Goal: Information Seeking & Learning: Compare options

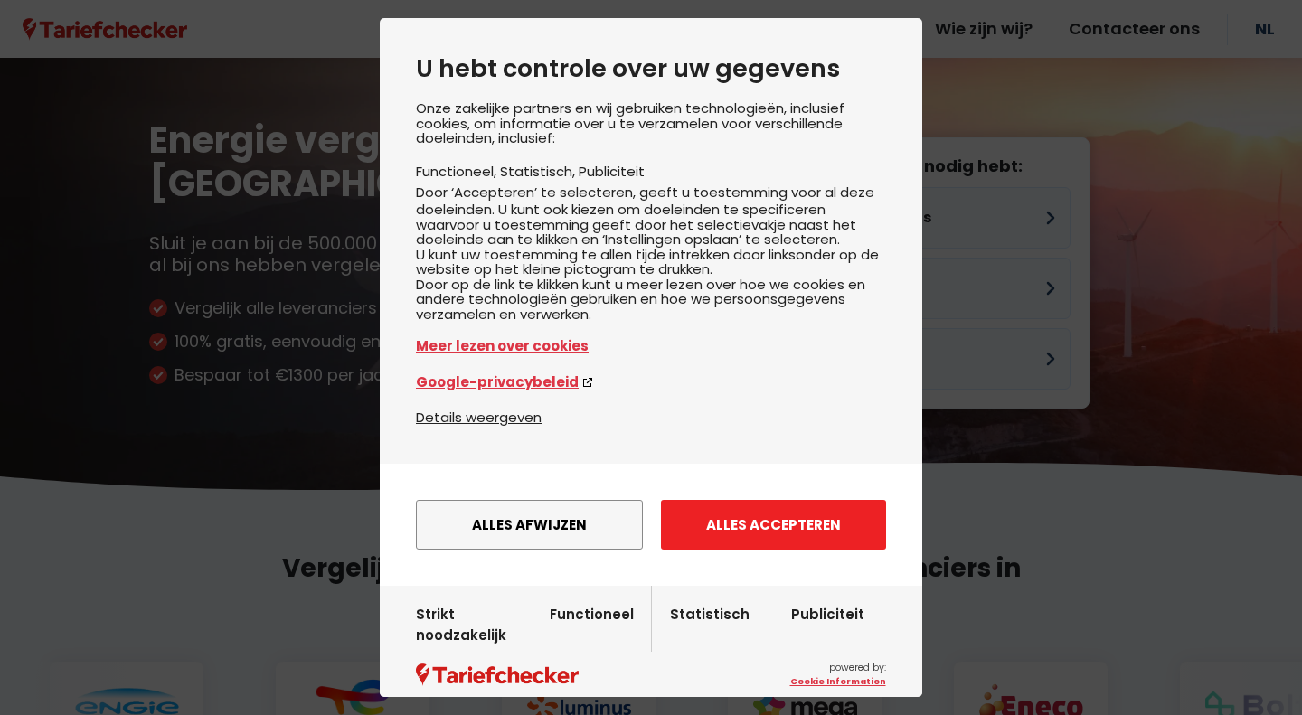
click at [813, 550] on button "Alles accepteren" at bounding box center [773, 525] width 225 height 50
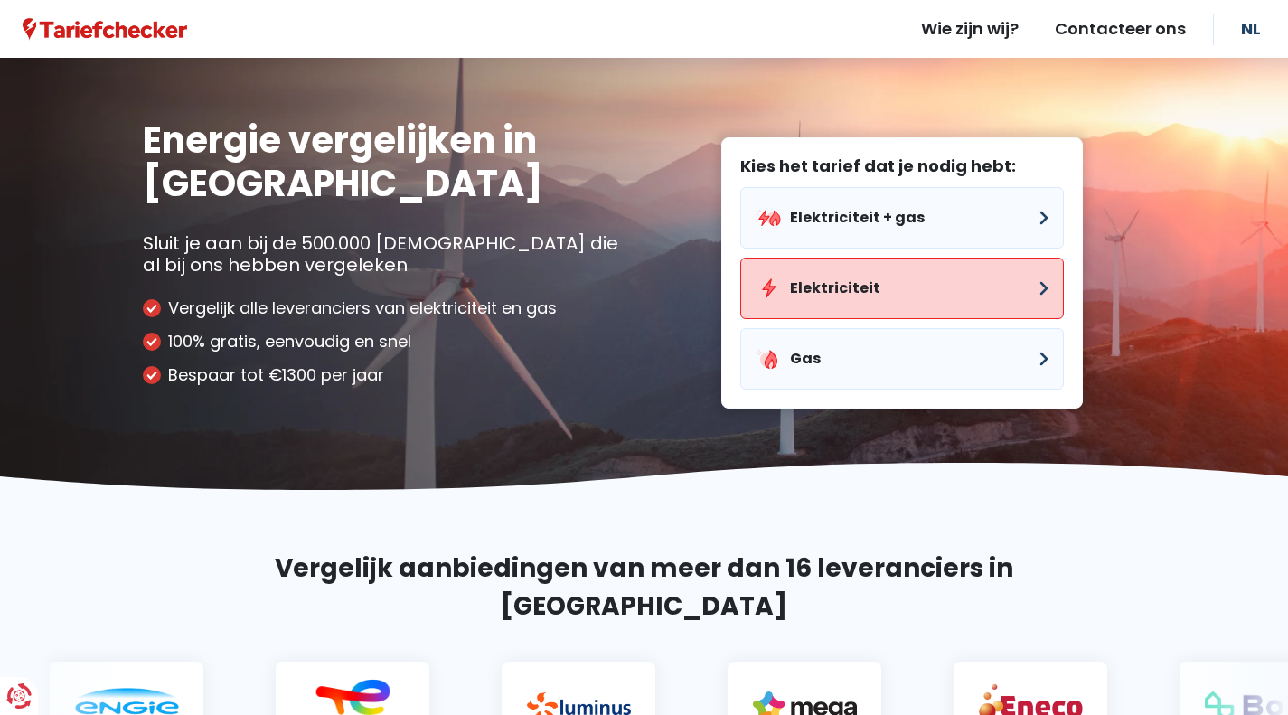
click at [843, 282] on button "Elektriciteit" at bounding box center [902, 288] width 324 height 61
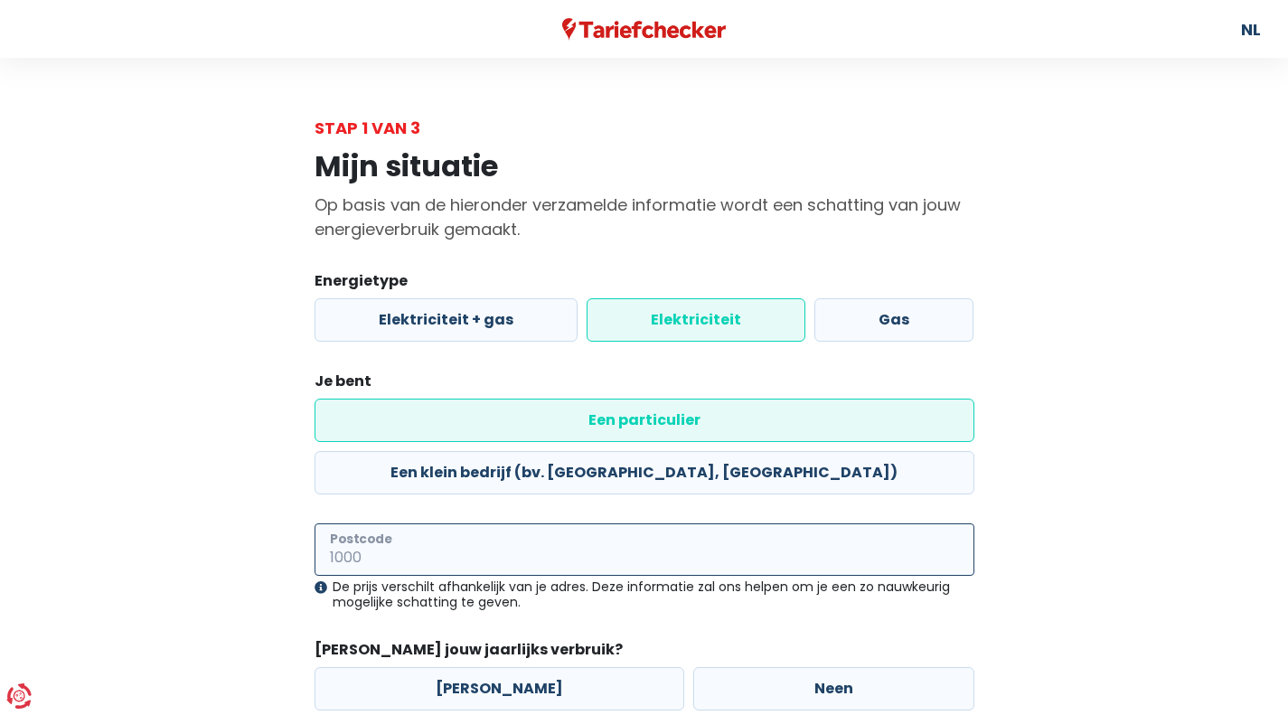
click at [434, 523] on input "Postcode" at bounding box center [645, 549] width 660 height 52
type input "2460"
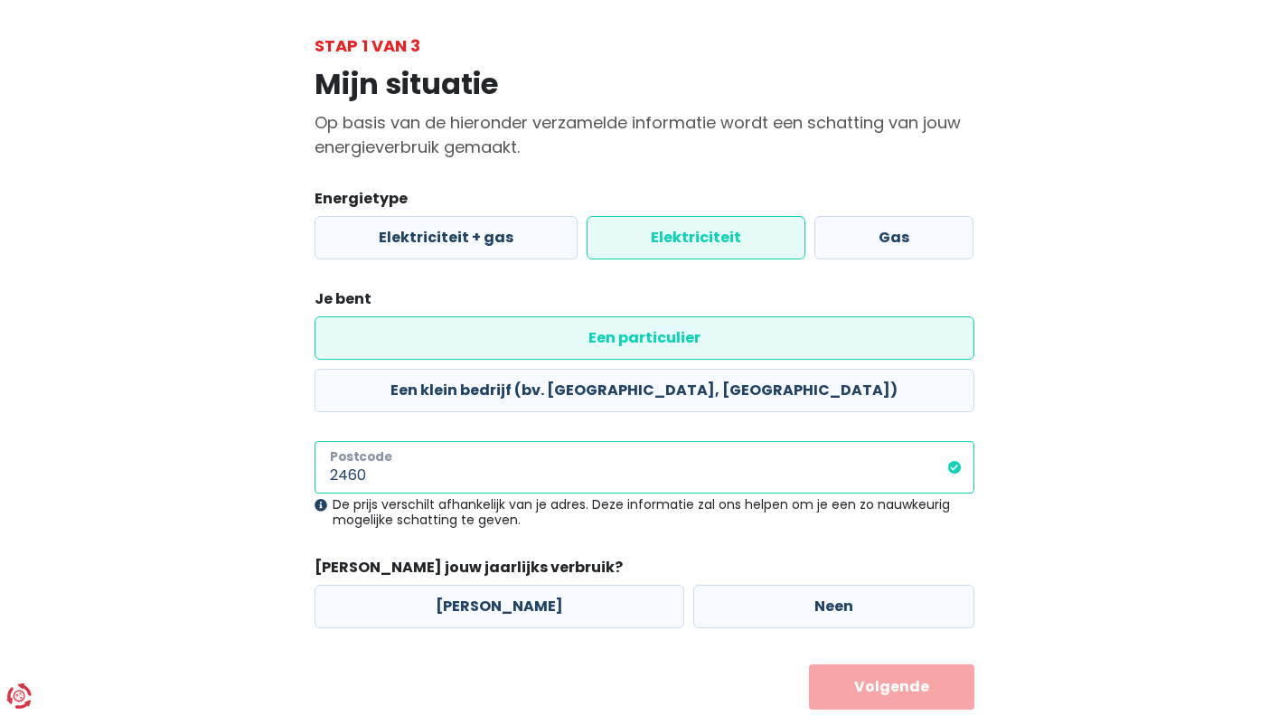
scroll to position [83, 0]
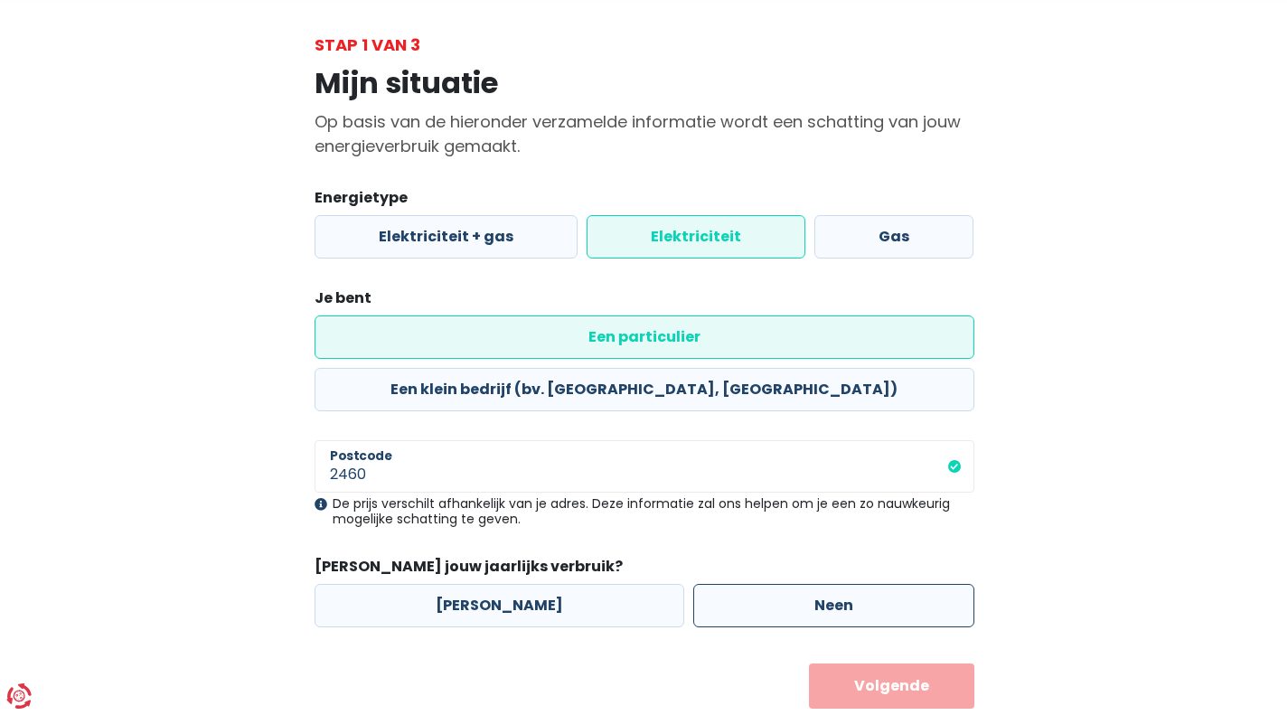
click at [738, 584] on label "Neen" at bounding box center [833, 605] width 281 height 43
click at [738, 584] on input "Neen" at bounding box center [833, 605] width 281 height 43
radio input "true"
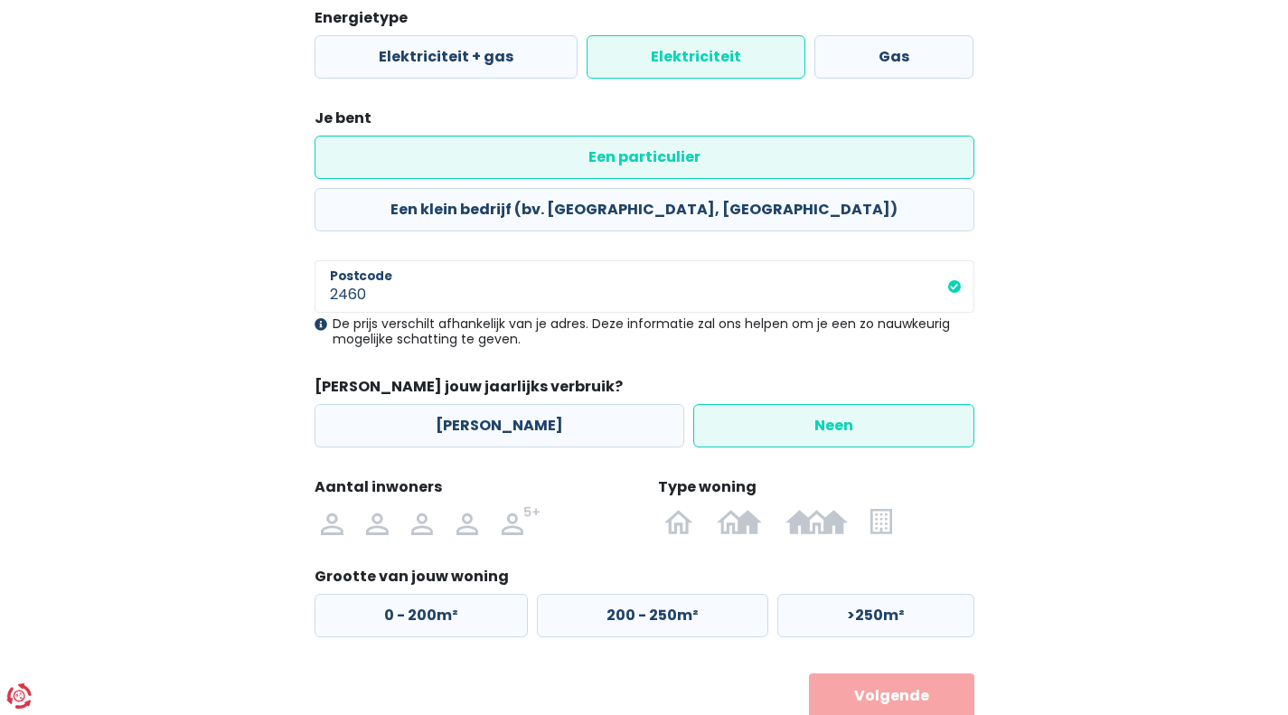
scroll to position [264, 0]
click at [436, 505] on label at bounding box center [421, 519] width 45 height 29
click at [436, 505] on input "radio" at bounding box center [421, 519] width 45 height 29
radio input "true"
click at [448, 593] on label "0 - 200m²" at bounding box center [421, 614] width 213 height 43
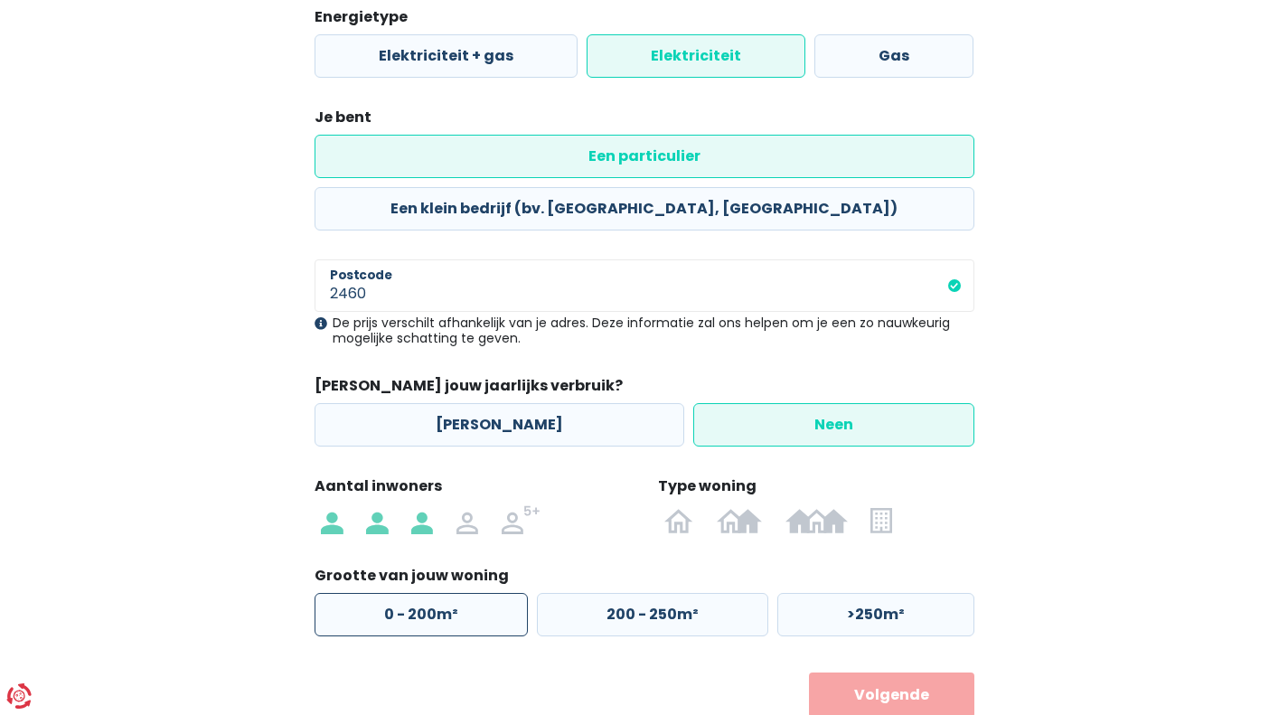
click at [448, 593] on input "0 - 200m²" at bounding box center [421, 614] width 213 height 43
radio input "true"
click at [925, 672] on button "Volgende" at bounding box center [891, 694] width 165 height 45
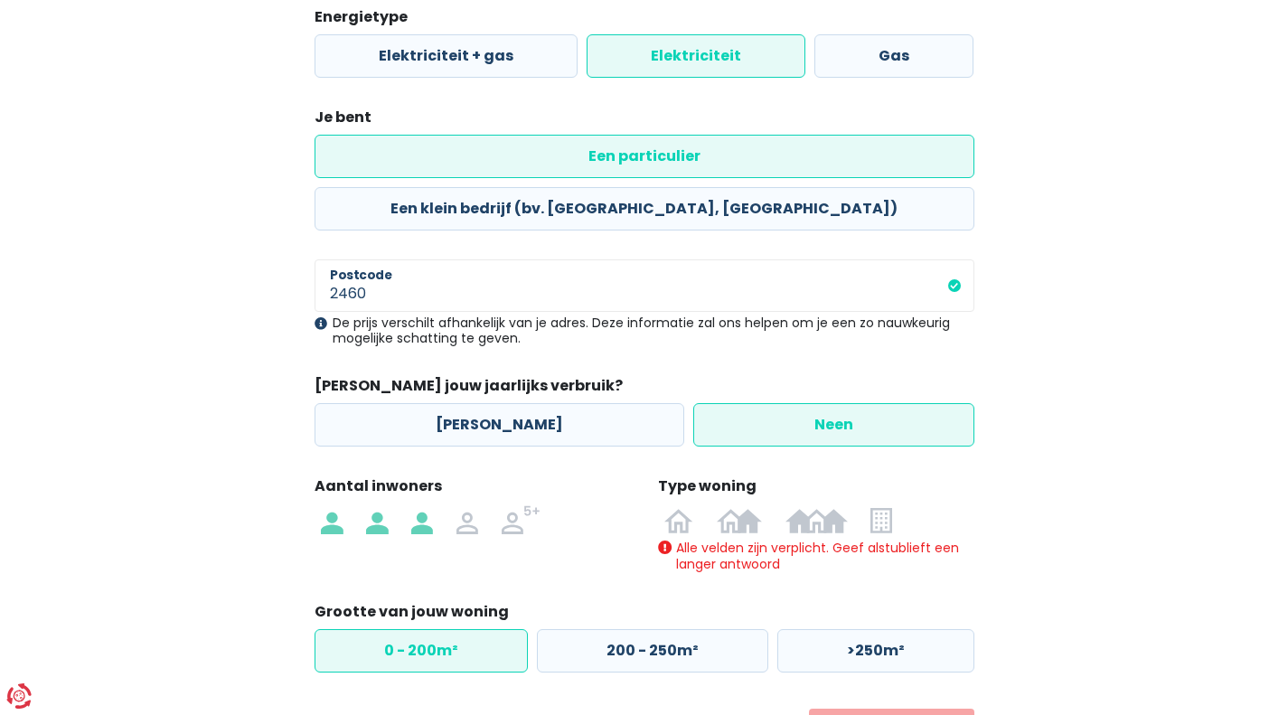
scroll to position [309, 0]
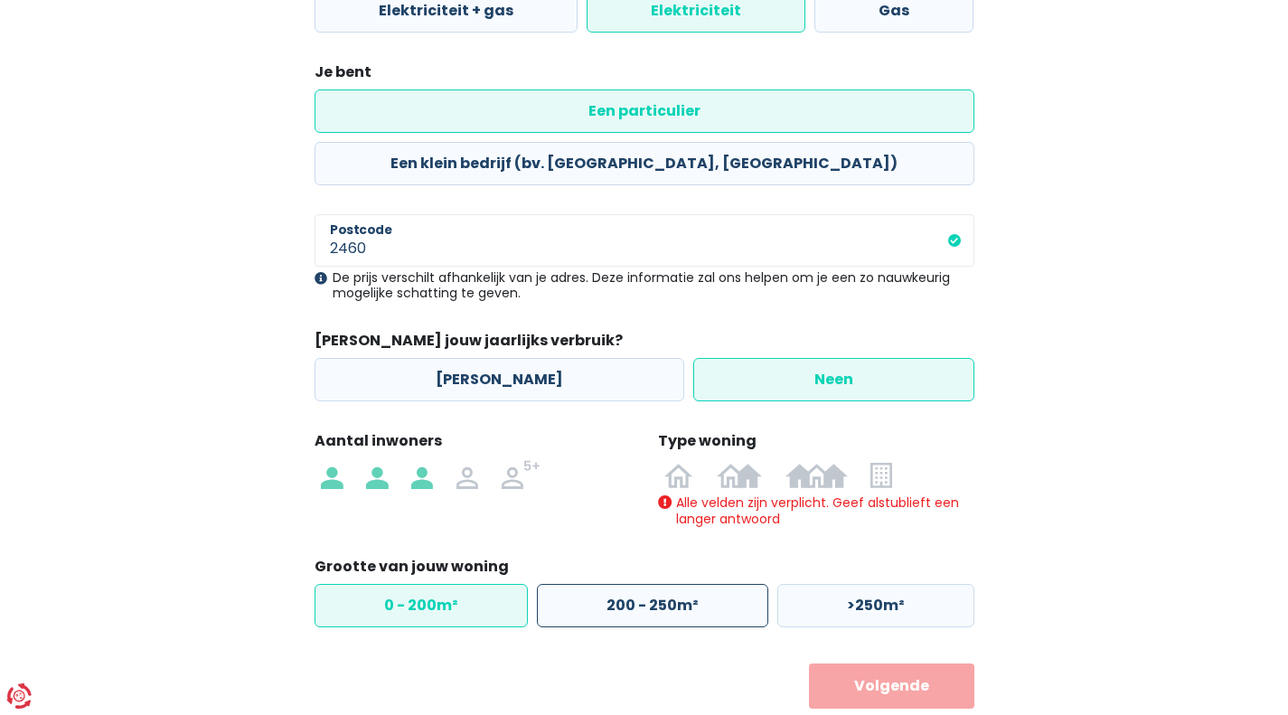
click at [635, 584] on label "200 - 250m²" at bounding box center [652, 605] width 231 height 43
click at [635, 584] on input "200 - 250m²" at bounding box center [652, 605] width 231 height 43
radio input "true"
radio input "false"
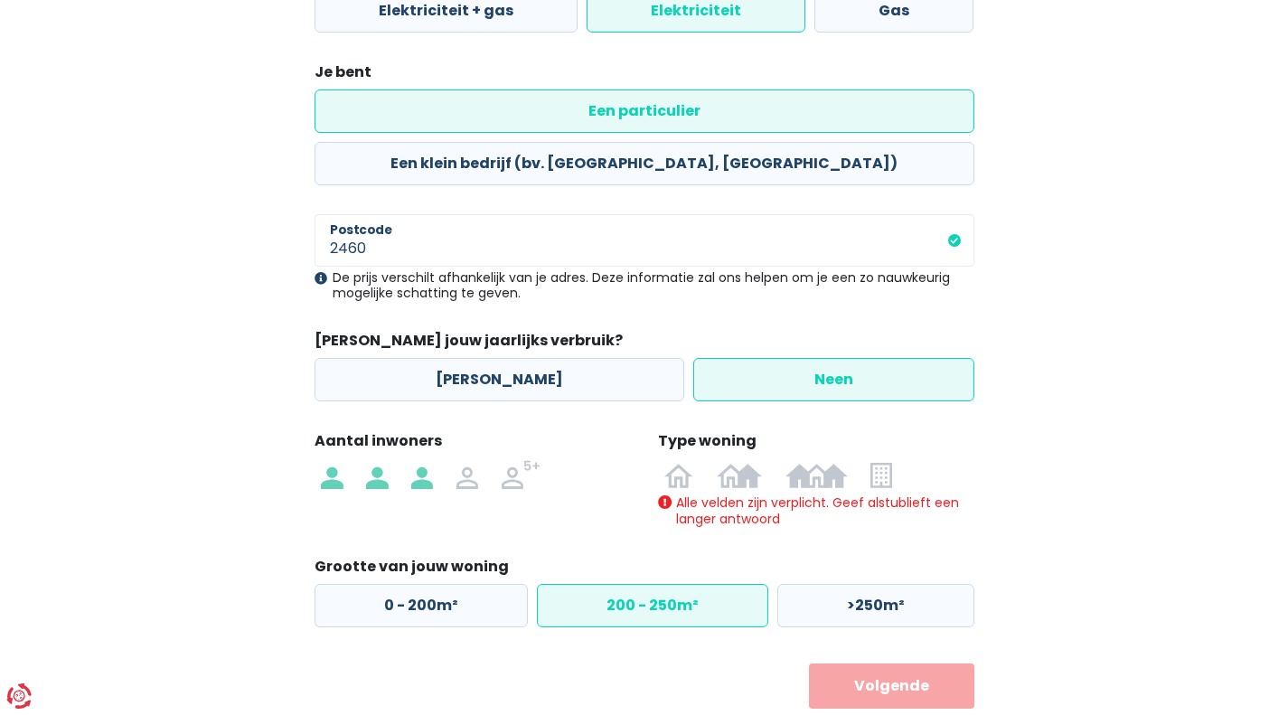
click at [701, 358] on label "Neen" at bounding box center [833, 379] width 281 height 43
click at [701, 358] on input "Neen" at bounding box center [833, 379] width 281 height 43
click at [676, 460] on img at bounding box center [678, 474] width 29 height 29
click at [676, 460] on input "radio" at bounding box center [679, 474] width 52 height 29
radio input "true"
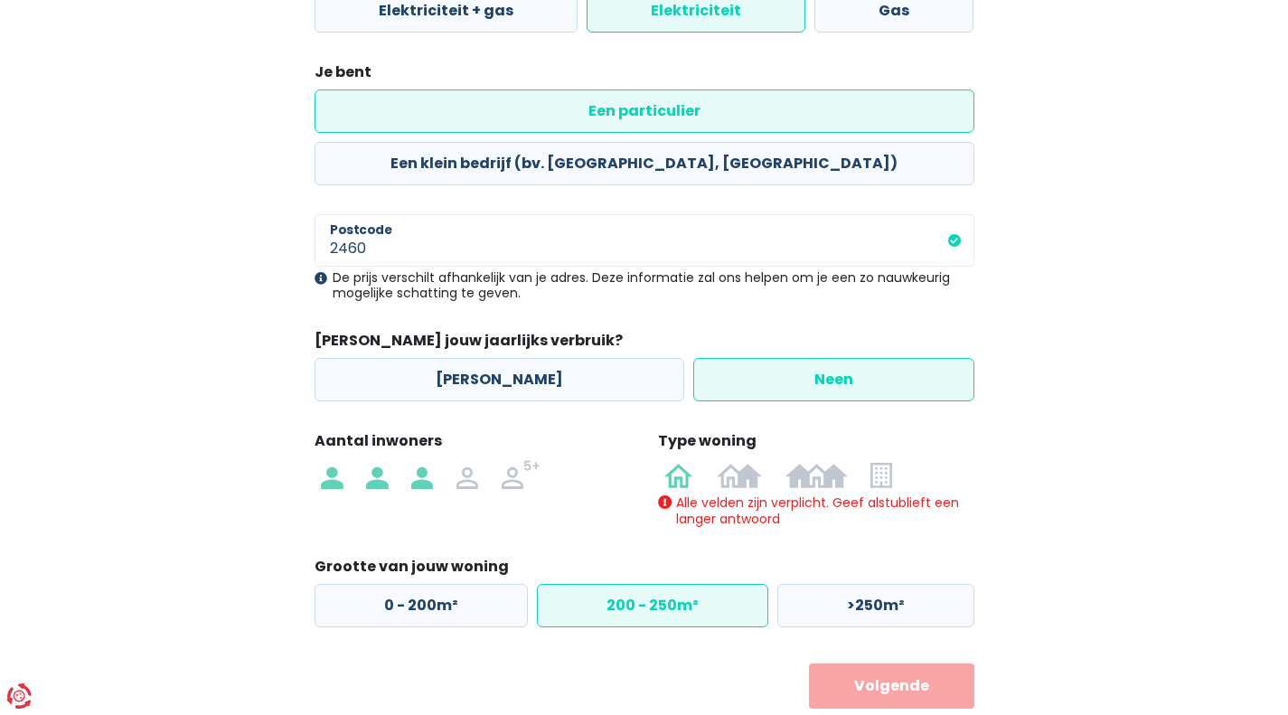
scroll to position [273, 0]
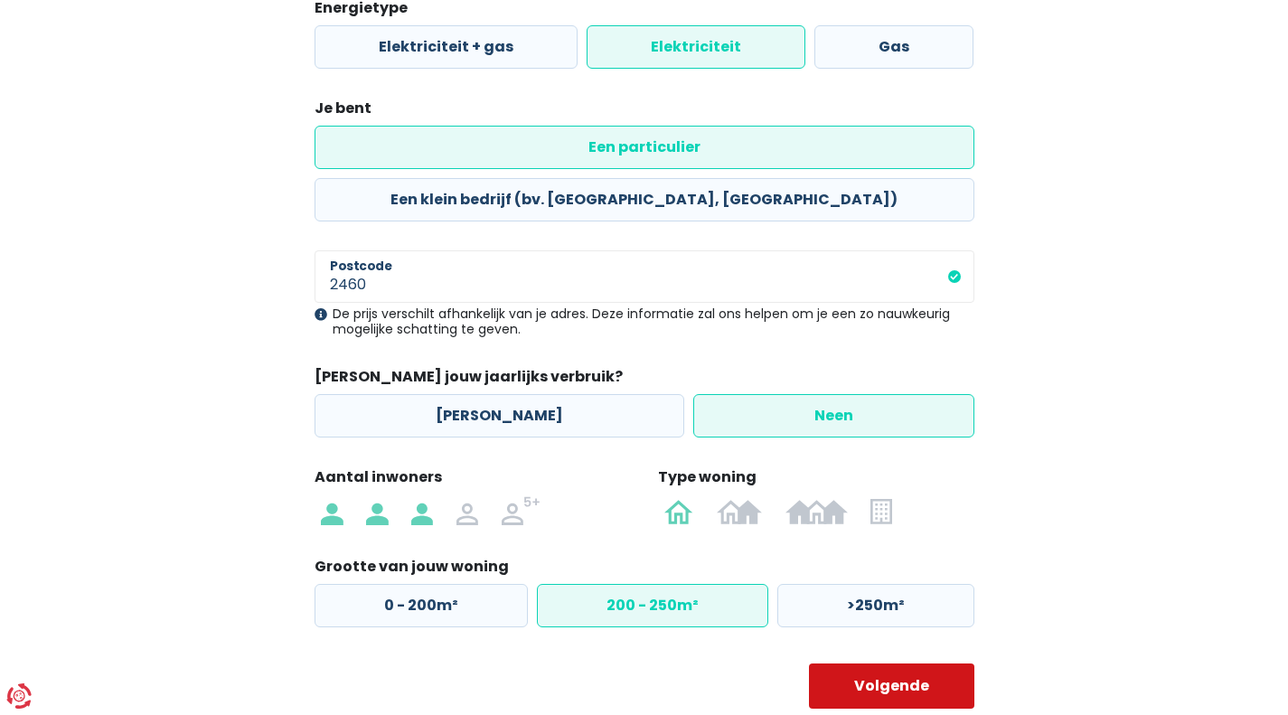
click at [898, 663] on button "Volgende" at bounding box center [891, 685] width 165 height 45
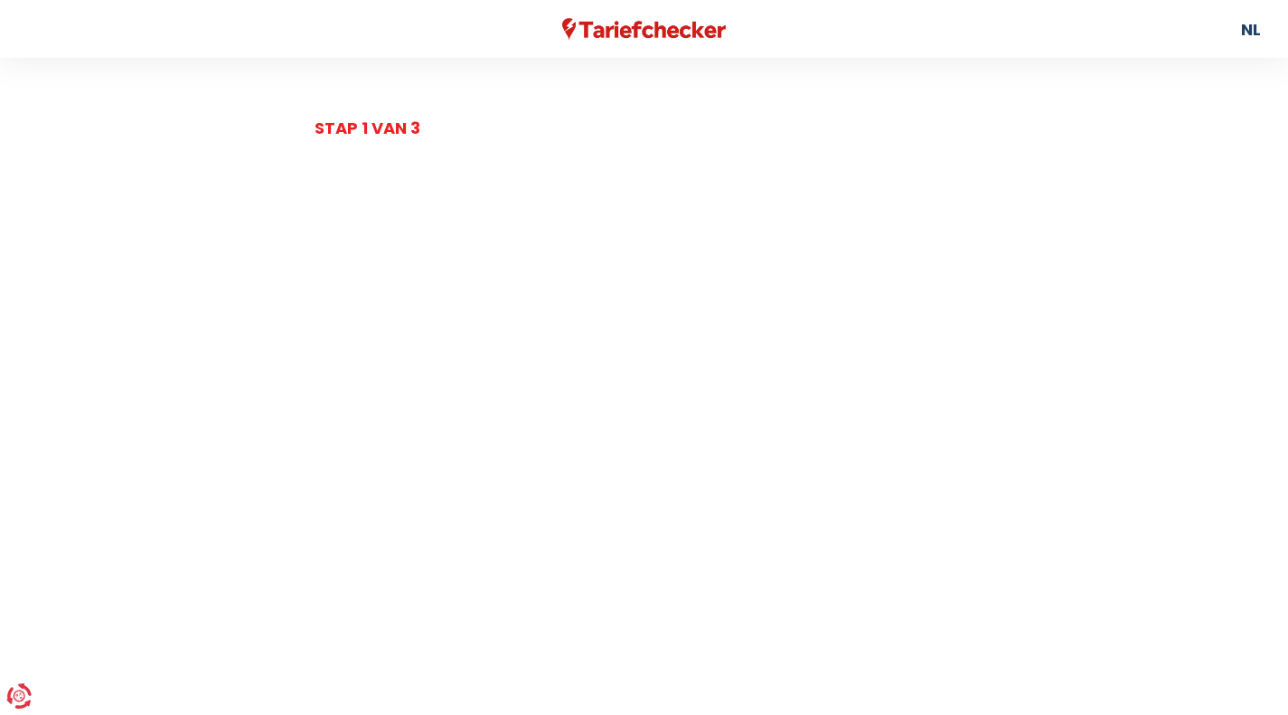
select select
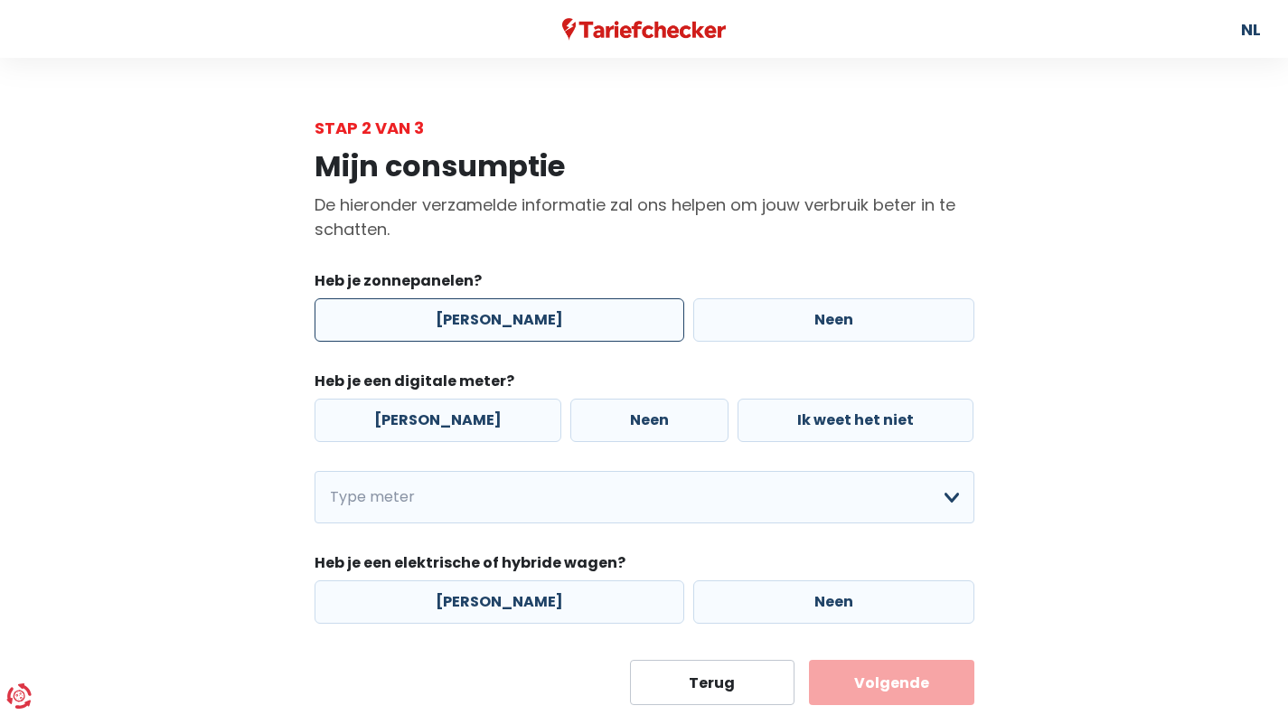
click at [600, 330] on label "[PERSON_NAME]" at bounding box center [500, 319] width 370 height 43
click at [600, 330] on input "[PERSON_NAME]" at bounding box center [500, 319] width 370 height 43
radio input "true"
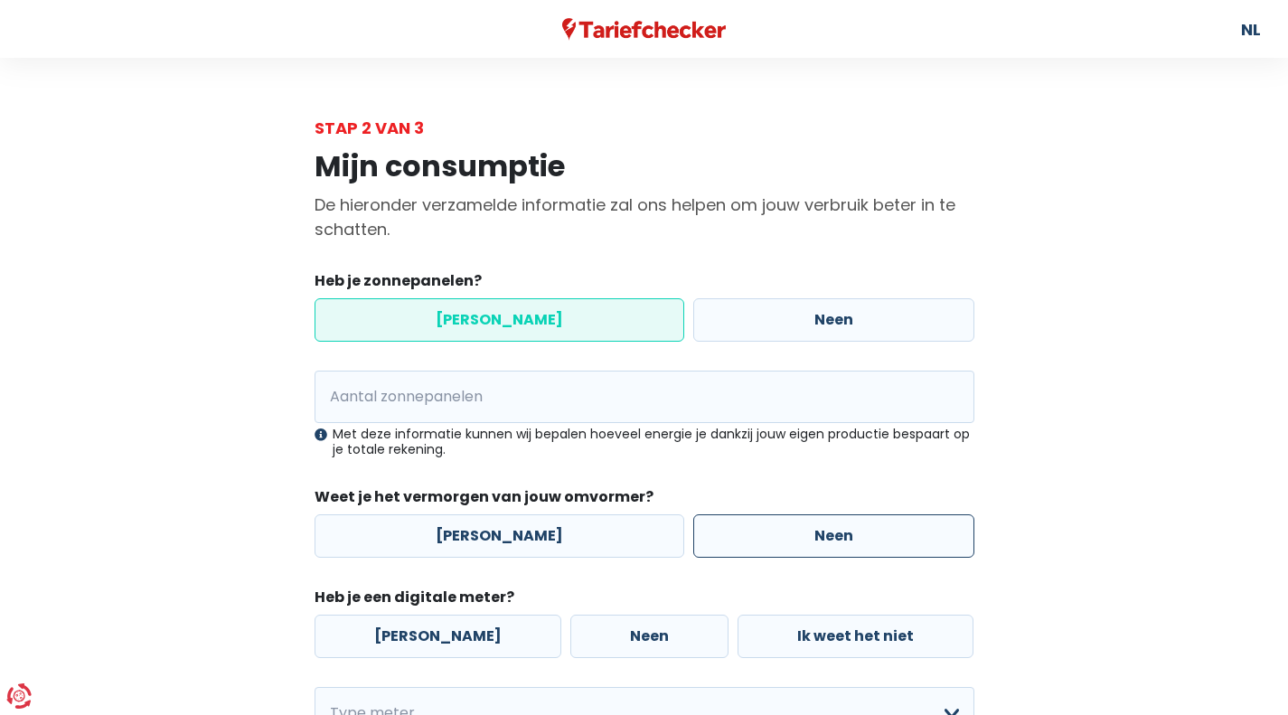
click at [710, 550] on label "Neen" at bounding box center [833, 535] width 281 height 43
click at [710, 550] on input "Neen" at bounding box center [833, 535] width 281 height 43
radio input "true"
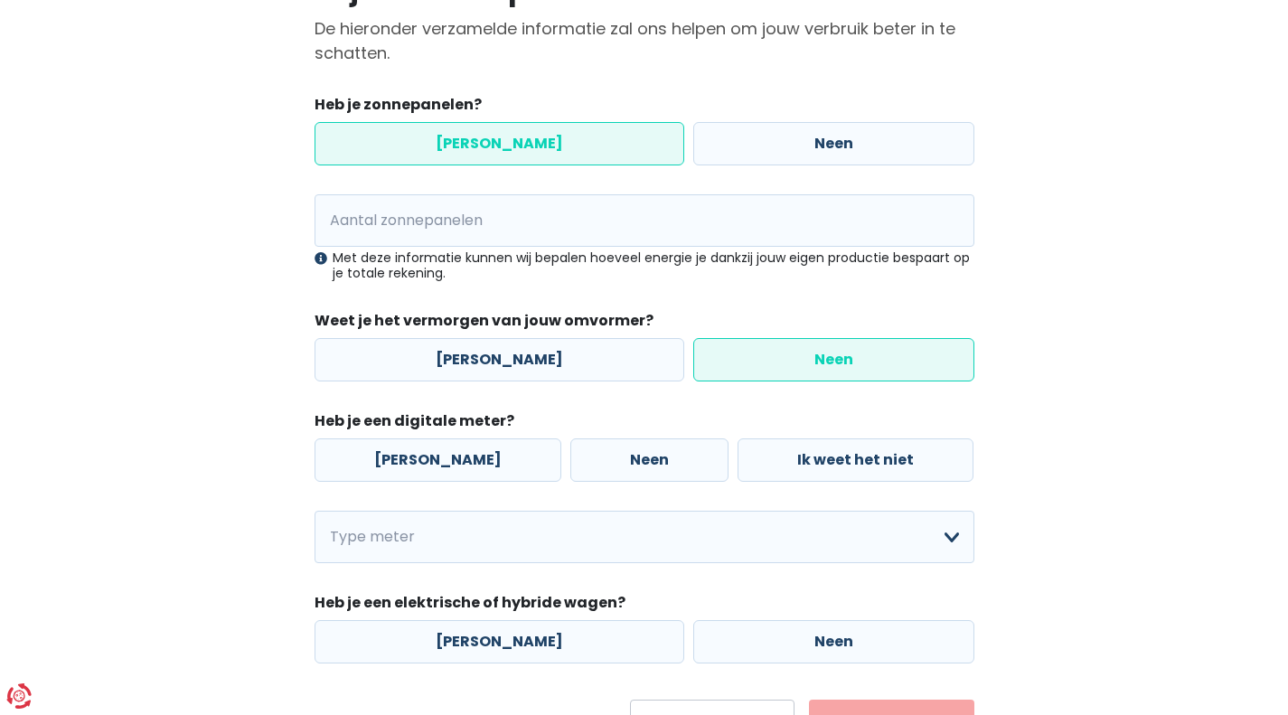
scroll to position [181, 0]
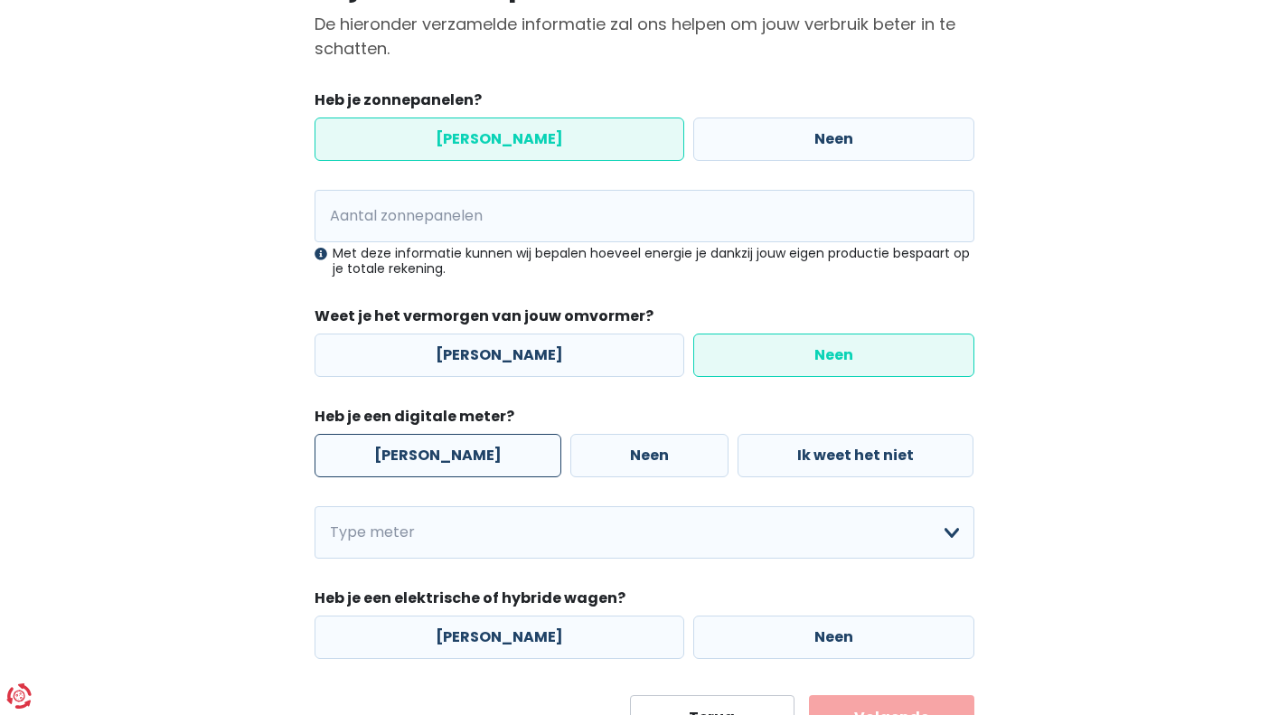
click at [455, 437] on label "[PERSON_NAME]" at bounding box center [438, 455] width 247 height 43
click at [455, 437] on input "[PERSON_NAME]" at bounding box center [438, 455] width 247 height 43
radio input "true"
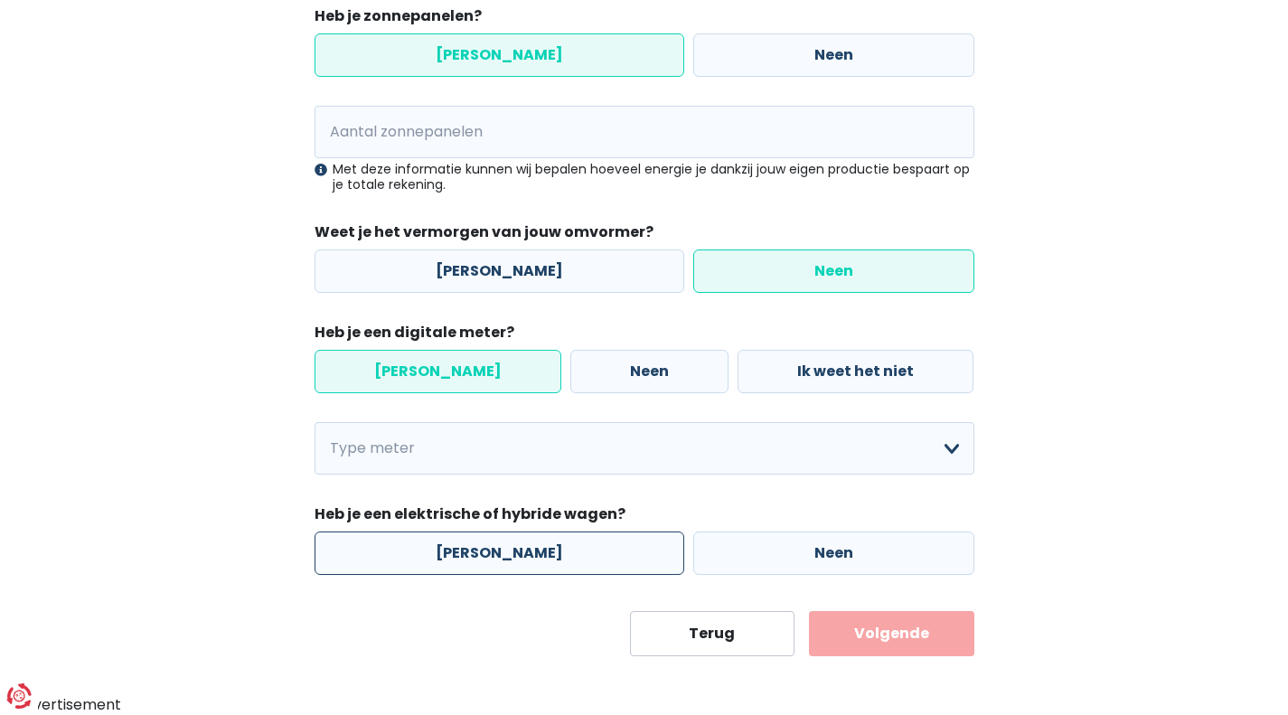
click at [529, 549] on label "[PERSON_NAME]" at bounding box center [500, 552] width 370 height 43
click at [529, 549] on input "[PERSON_NAME]" at bounding box center [500, 552] width 370 height 43
radio input "true"
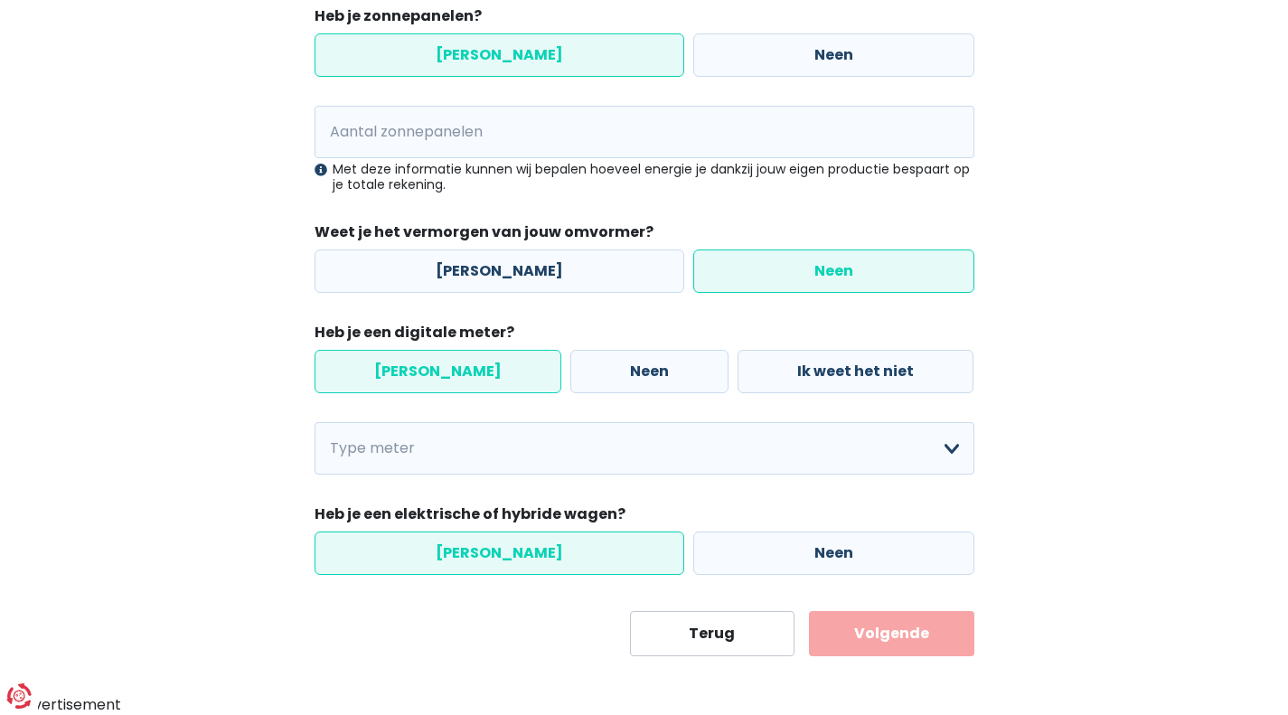
click at [886, 645] on button "Volgende" at bounding box center [891, 633] width 165 height 45
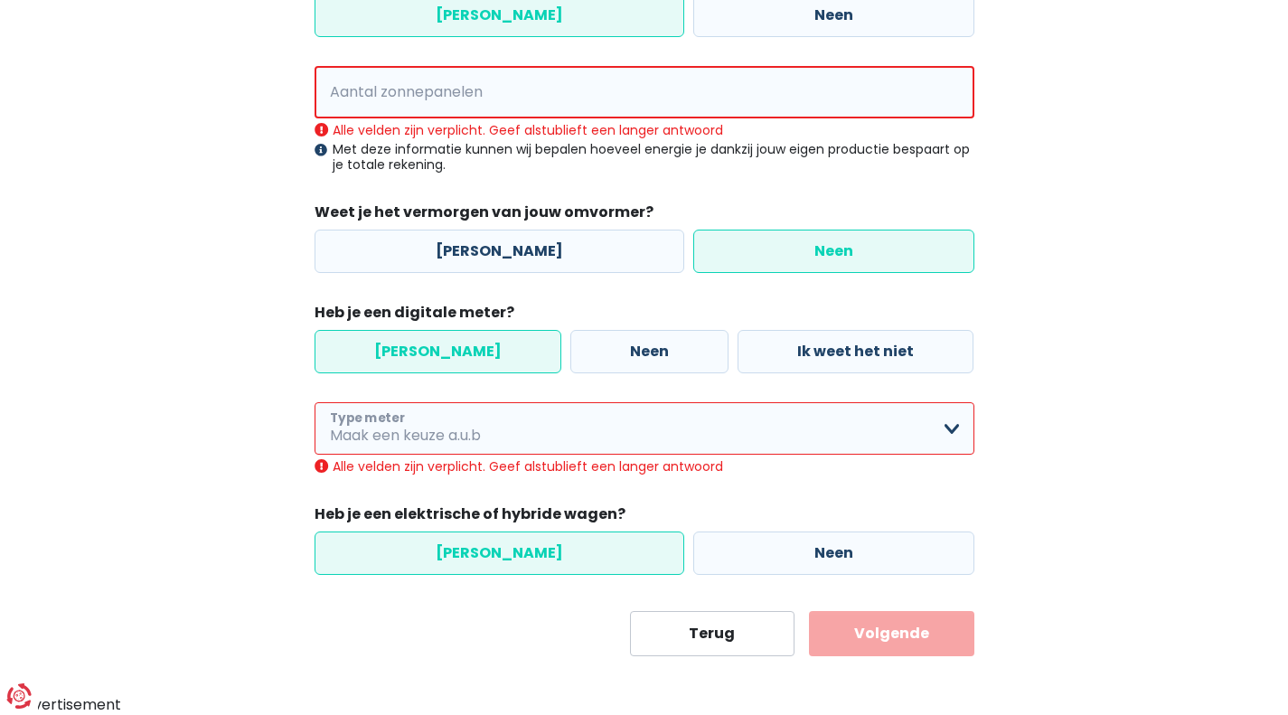
click at [500, 442] on select "Enkelvoudig Tweevoudig Enkelvoudig + uitsluitend nachttarief Tweevoudig + uitsl…" at bounding box center [645, 428] width 660 height 52
click at [315, 422] on select "Enkelvoudig Tweevoudig Enkelvoudig + uitsluitend nachttarief Tweevoudig + uitsl…" at bounding box center [645, 428] width 660 height 52
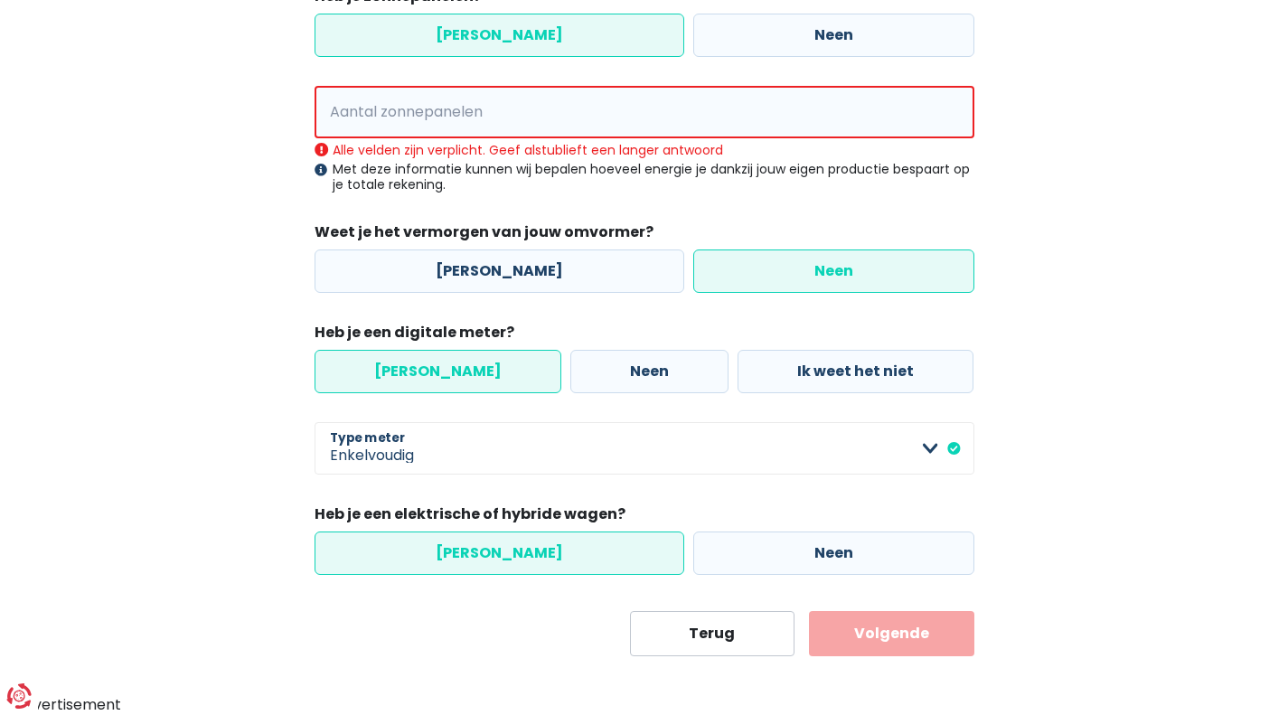
click at [945, 630] on button "Volgende" at bounding box center [891, 633] width 165 height 45
click at [406, 456] on select "Enkelvoudig Tweevoudig Enkelvoudig + uitsluitend nachttarief Tweevoudig + uitsl…" at bounding box center [645, 448] width 660 height 52
select select "day_night_bi_hourly"
click at [315, 422] on select "Enkelvoudig Tweevoudig Enkelvoudig + uitsluitend nachttarief Tweevoudig + uitsl…" at bounding box center [645, 448] width 660 height 52
click at [891, 637] on button "Volgende" at bounding box center [891, 633] width 165 height 45
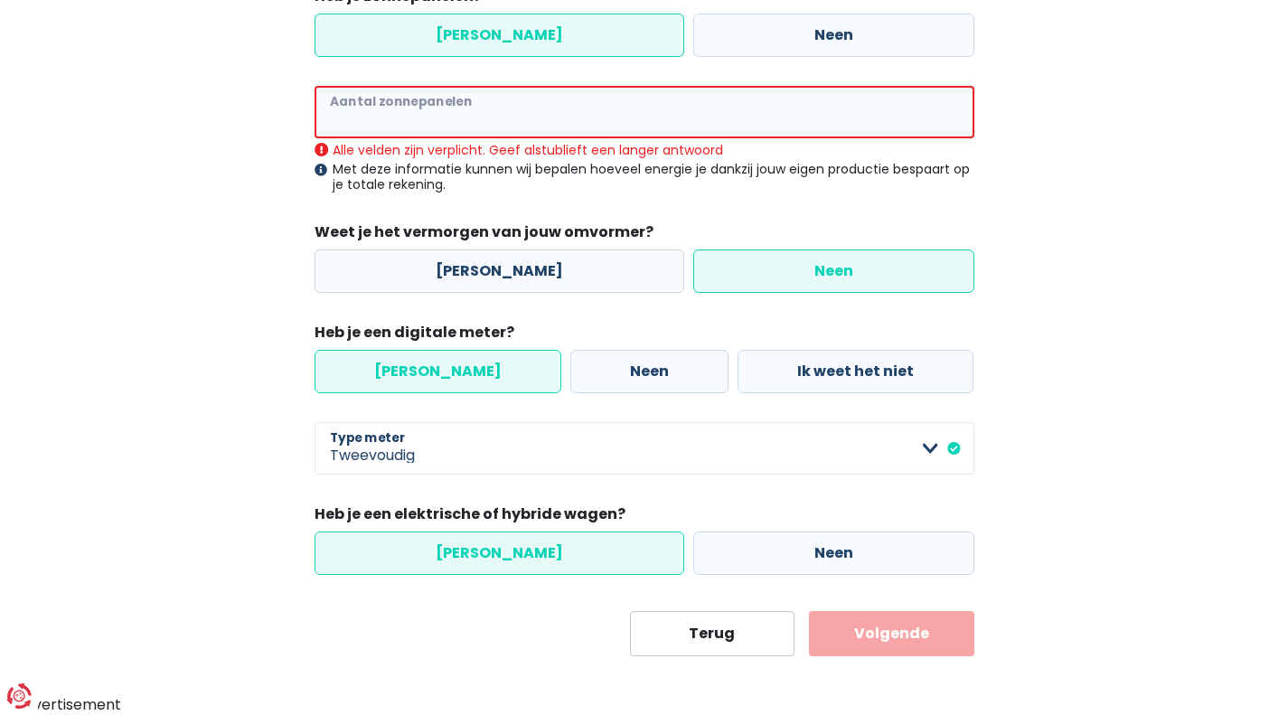
click at [423, 121] on input "Aantal zonnepanelen" at bounding box center [645, 112] width 660 height 52
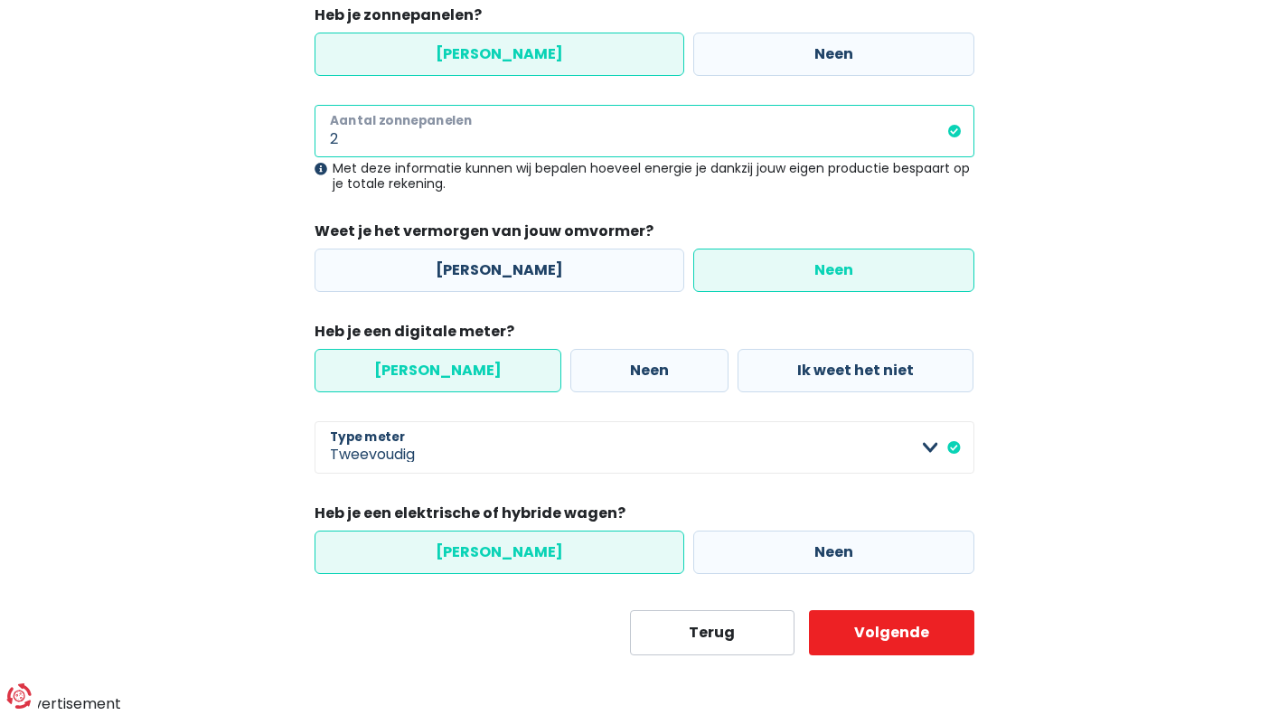
scroll to position [265, 0]
type input "20"
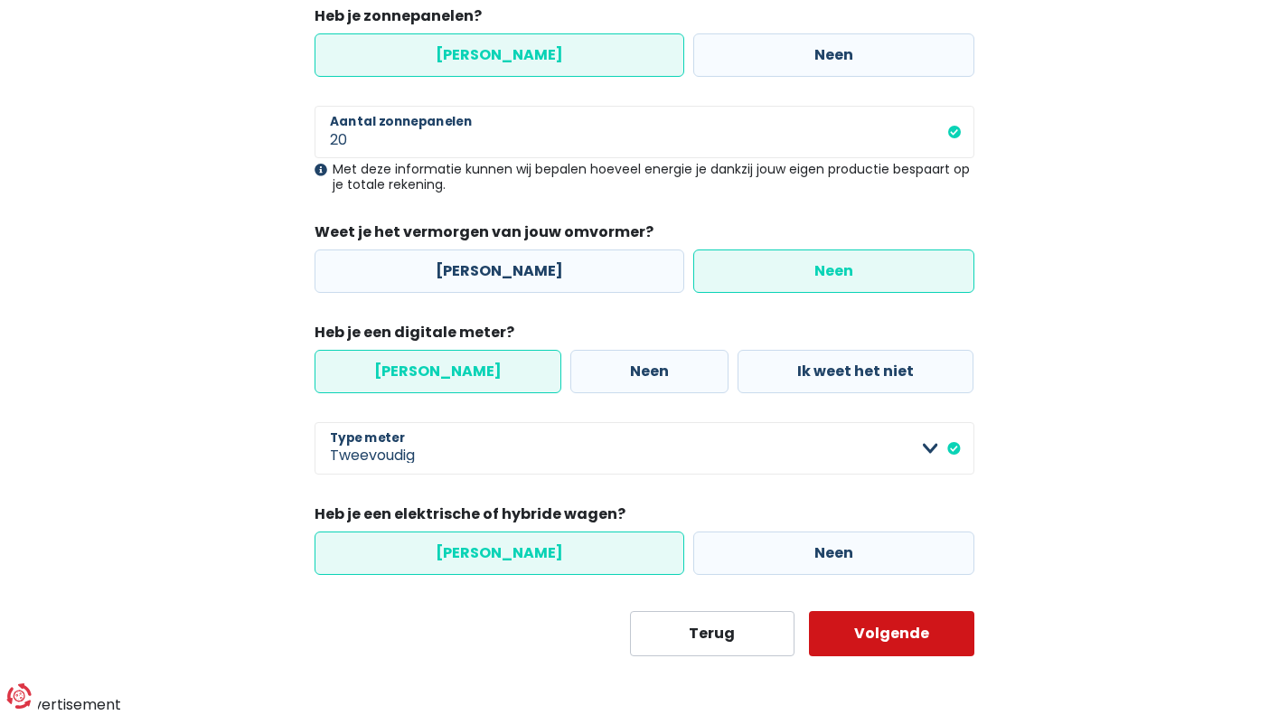
click at [847, 645] on button "Volgende" at bounding box center [891, 633] width 165 height 45
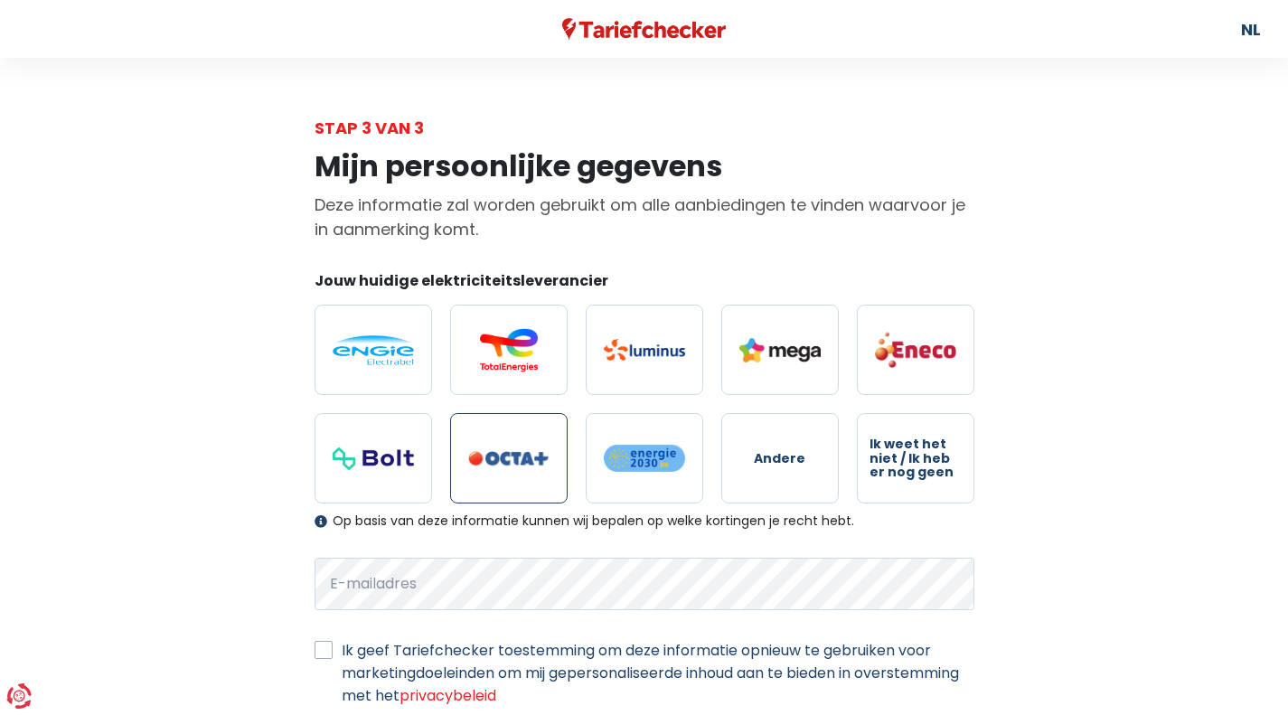
click at [494, 465] on img at bounding box center [508, 458] width 81 height 15
click at [494, 465] on input "radio" at bounding box center [508, 458] width 117 height 90
radio input "true"
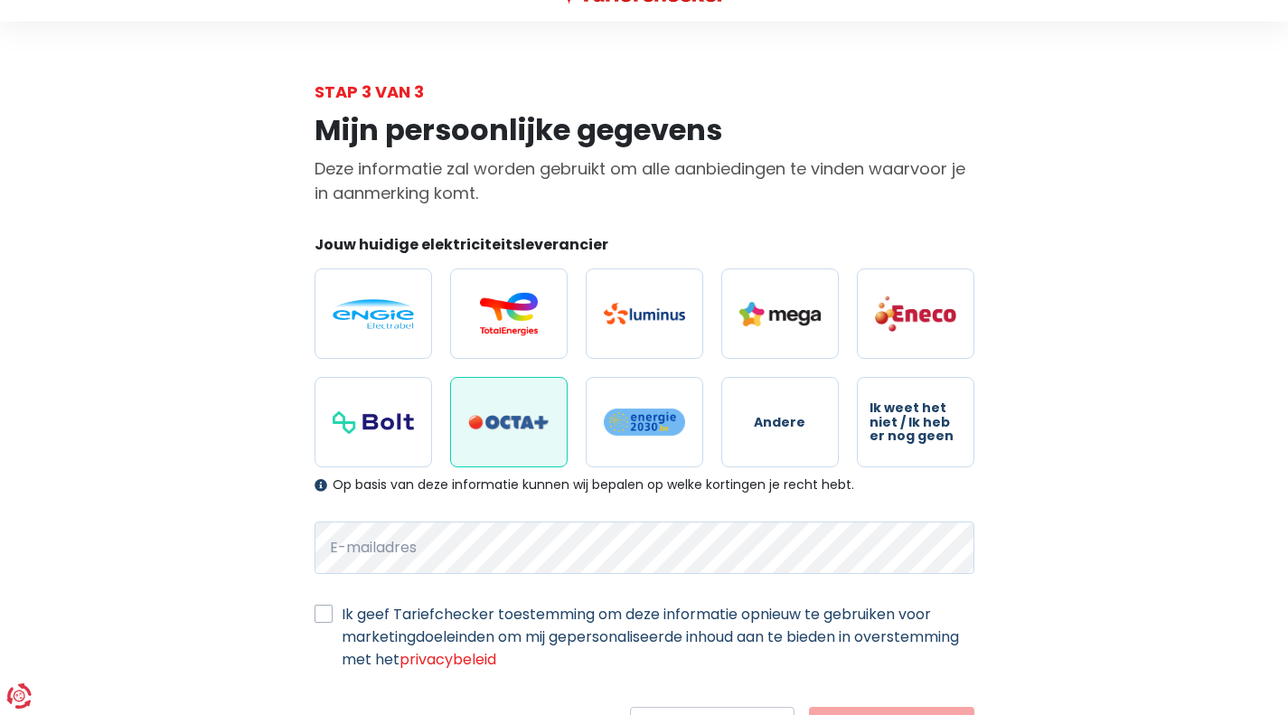
scroll to position [129, 0]
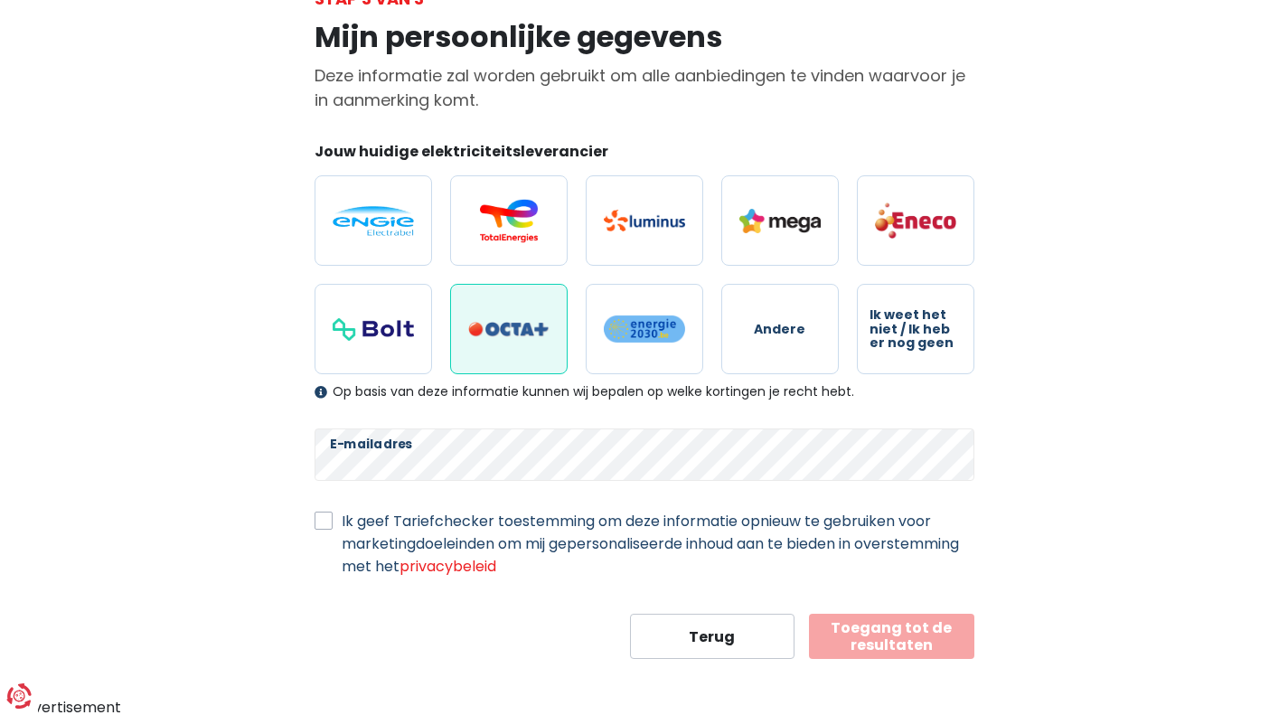
click at [496, 521] on label "Ik geef Tariefchecker toestemming om deze informatie opnieuw te gebruiken voor …" at bounding box center [658, 544] width 633 height 68
click at [333, 521] on input "Ik geef Tariefchecker toestemming om deze informatie opnieuw te gebruiken voor …" at bounding box center [324, 519] width 18 height 18
checkbox input "true"
click at [835, 635] on button "Toegang tot de resultaten" at bounding box center [891, 636] width 165 height 45
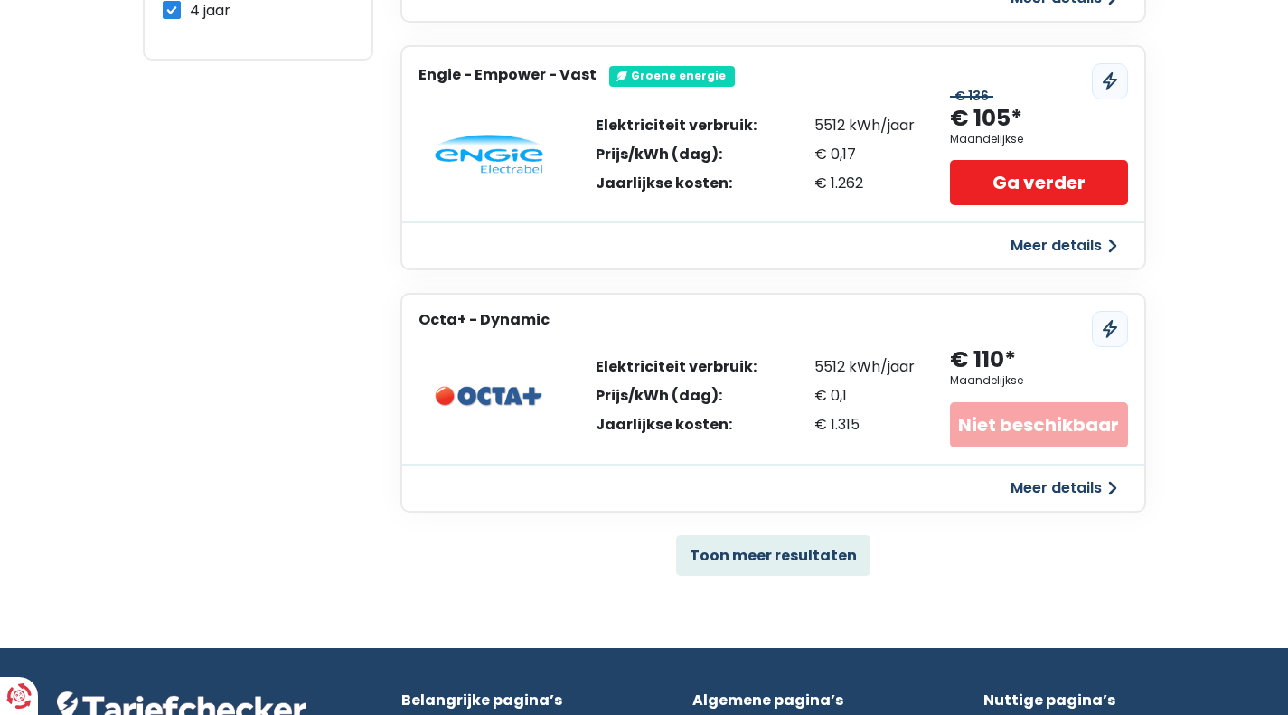
scroll to position [1085, 0]
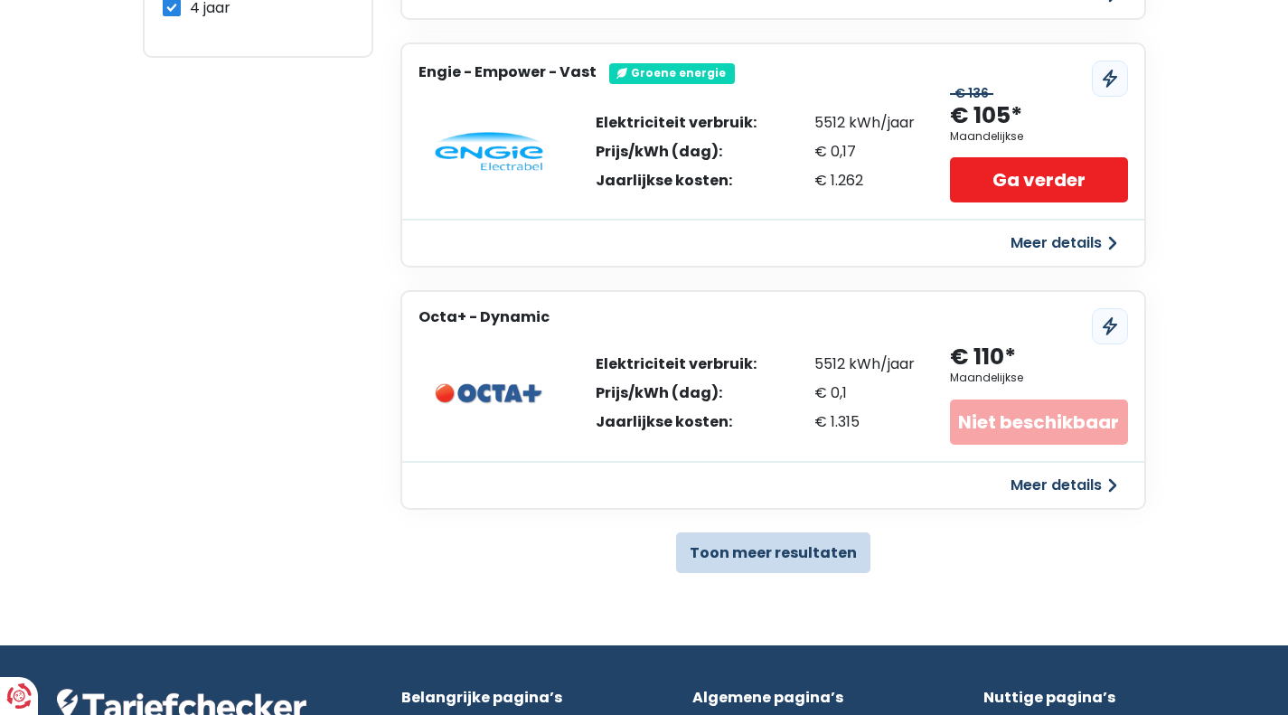
click at [728, 537] on button "Toon meer resultaten" at bounding box center [773, 552] width 194 height 41
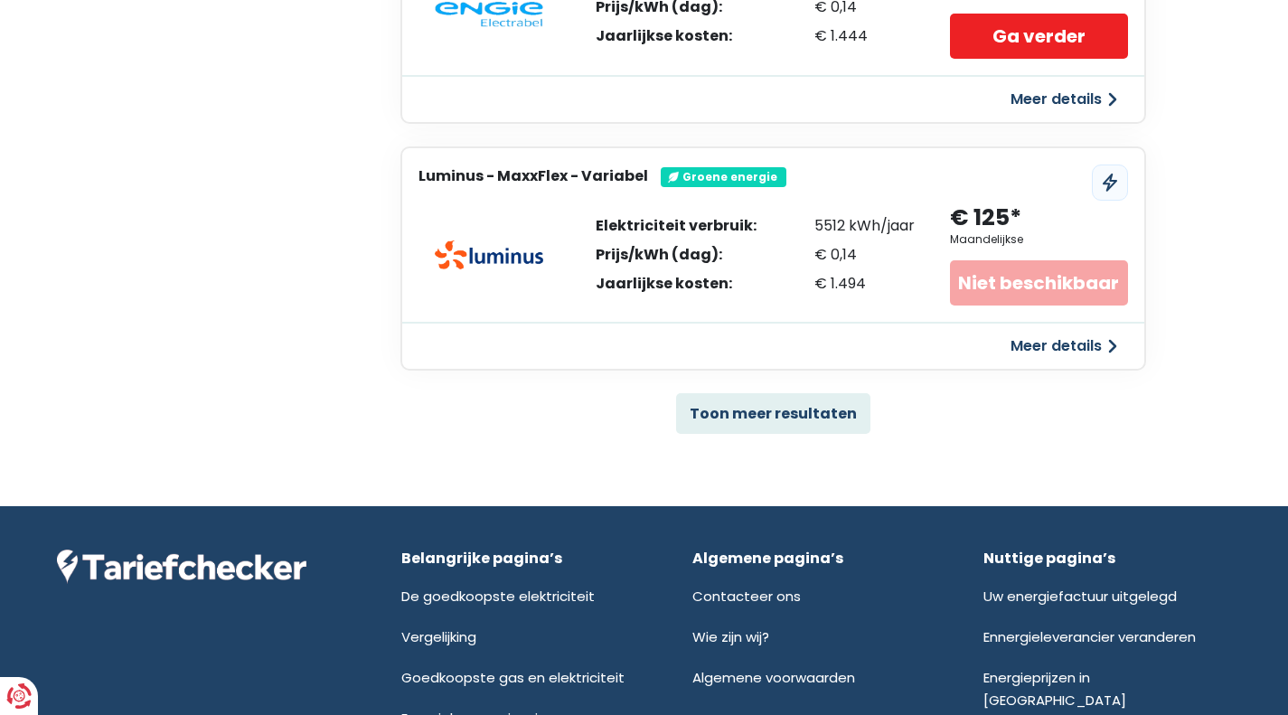
scroll to position [3669, 0]
click at [747, 407] on button "Toon meer resultaten" at bounding box center [773, 413] width 194 height 41
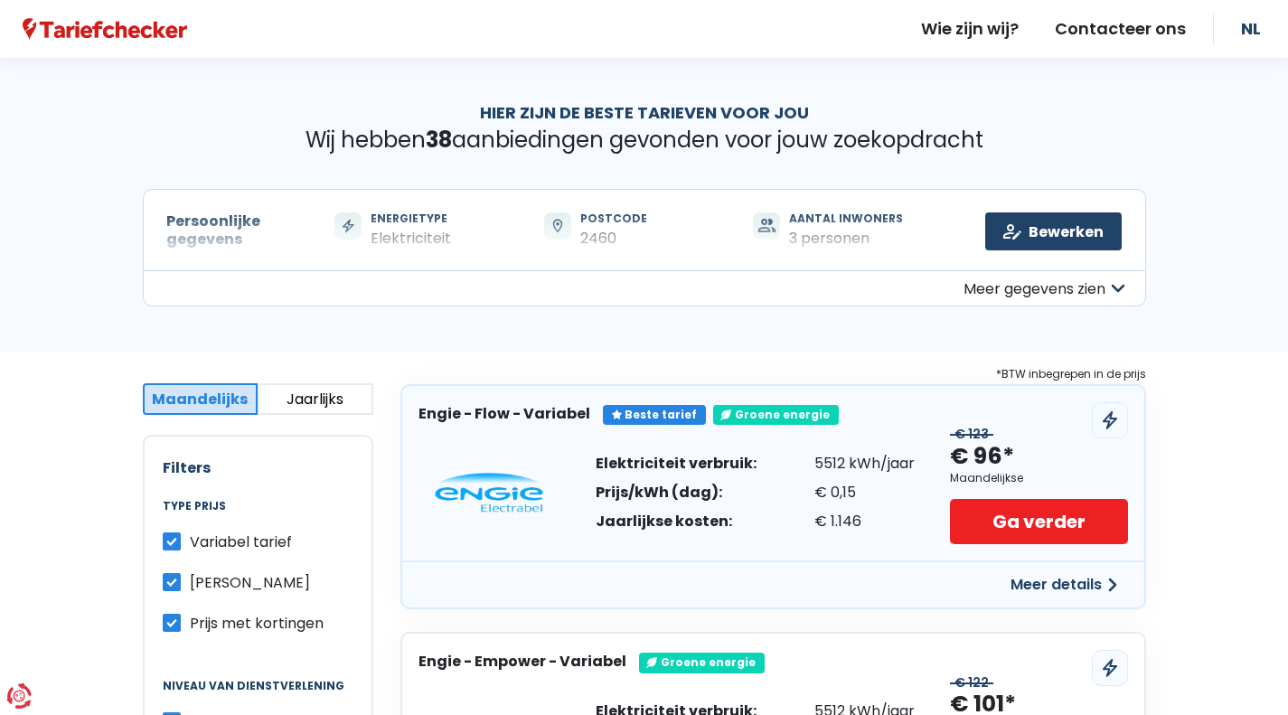
scroll to position [90, 0]
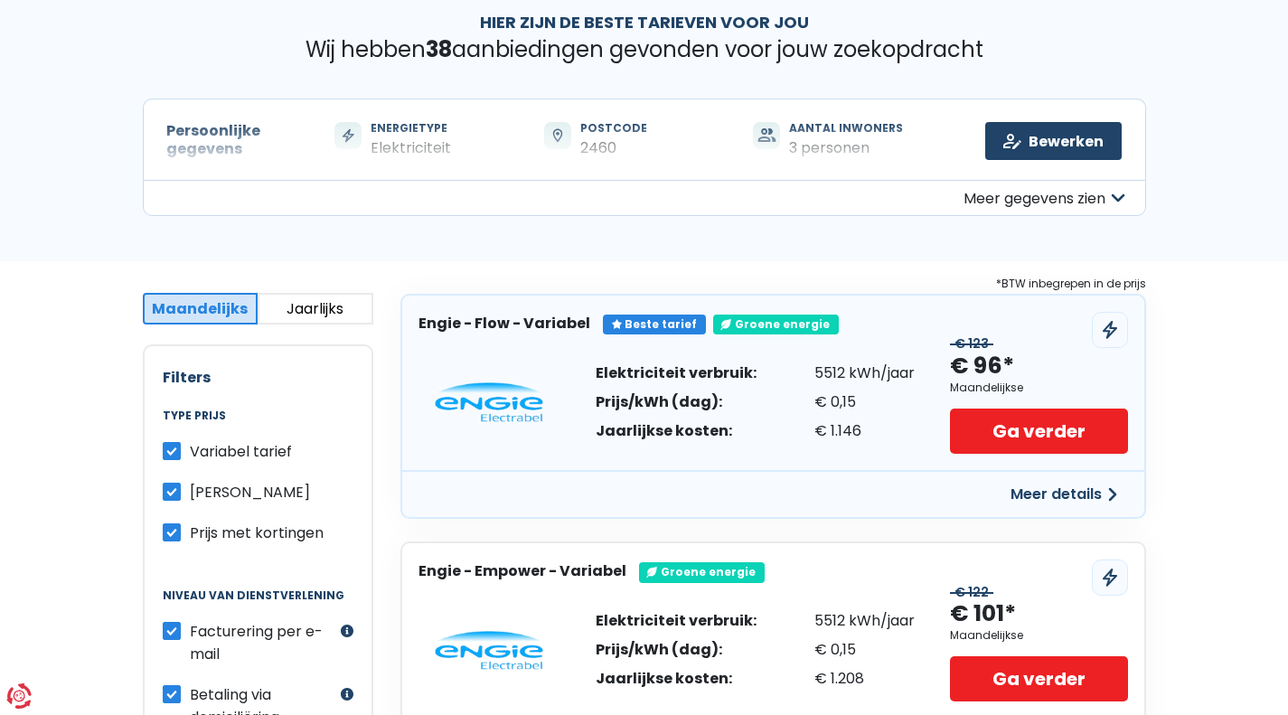
click at [190, 448] on label "Variabel tarief" at bounding box center [241, 451] width 102 height 23
click at [174, 448] on input "Variabel tarief" at bounding box center [172, 449] width 18 height 18
click at [190, 451] on label "Variabel tarief" at bounding box center [241, 451] width 102 height 23
click at [173, 451] on input "Variabel tarief" at bounding box center [172, 449] width 18 height 18
checkbox input "true"
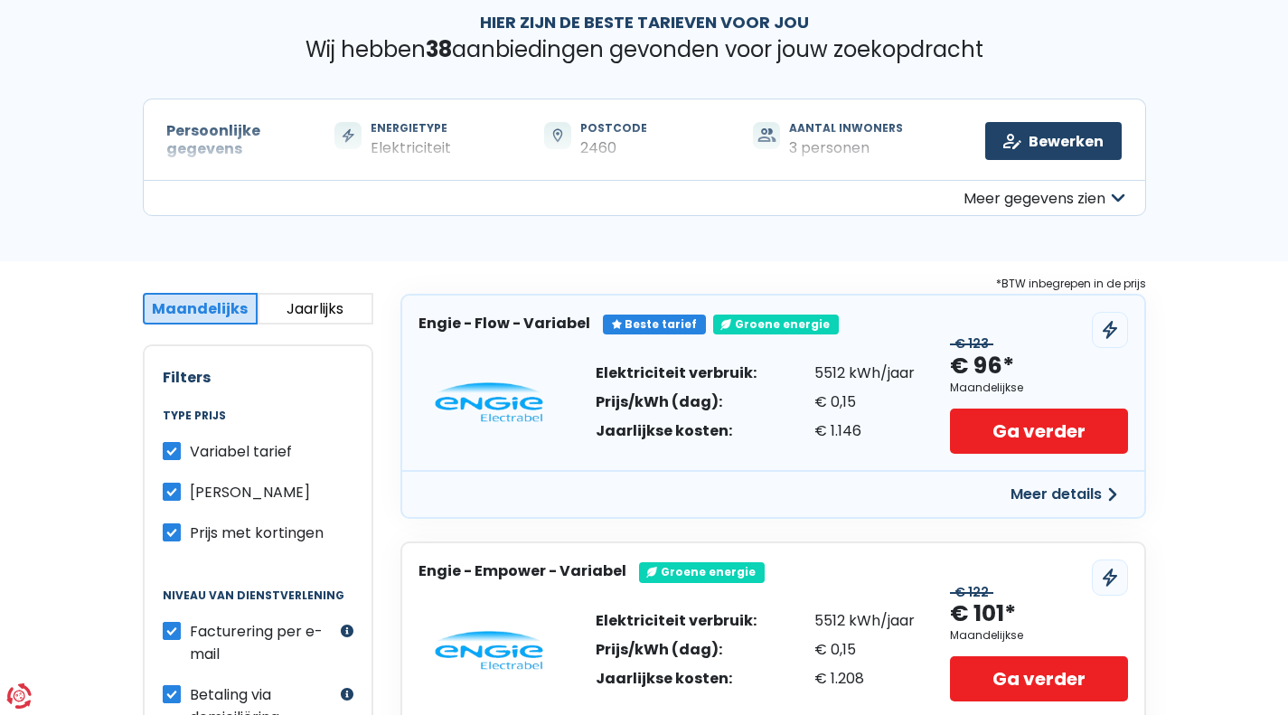
click at [190, 489] on label "[PERSON_NAME]" at bounding box center [250, 492] width 120 height 23
click at [169, 489] on input "[PERSON_NAME]" at bounding box center [172, 490] width 18 height 18
checkbox input "false"
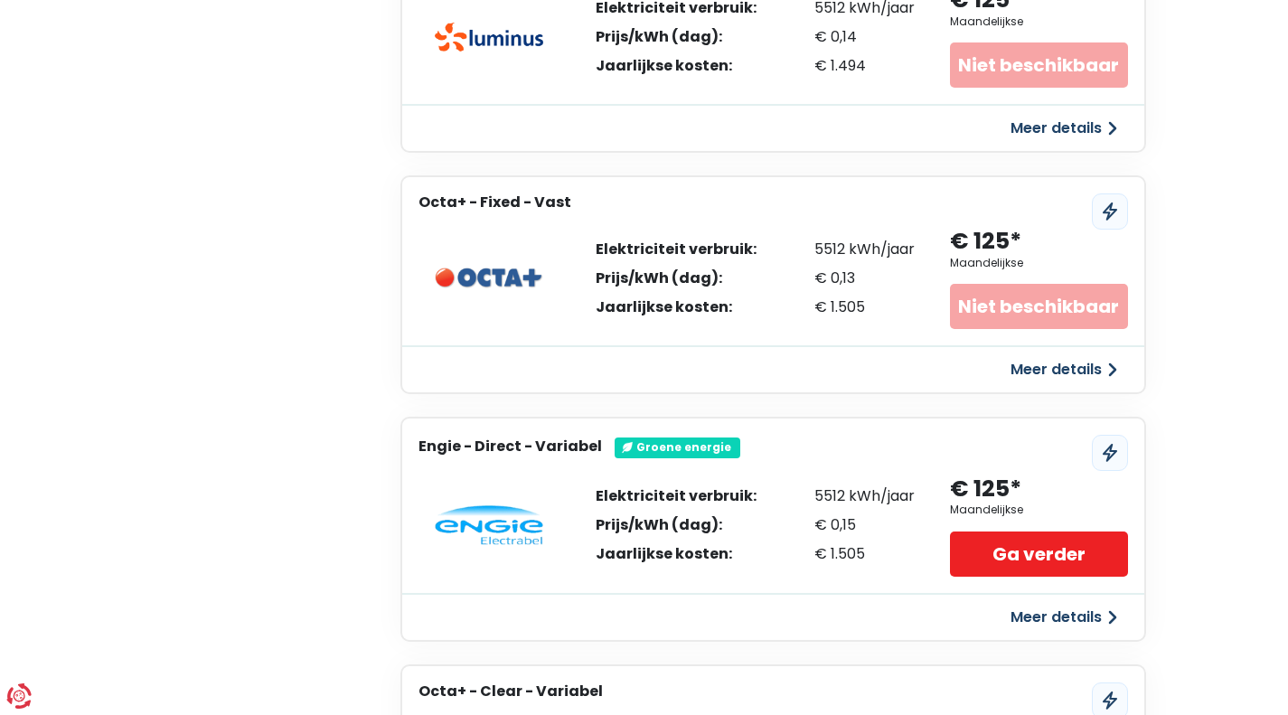
scroll to position [4158, 0]
